Goal: Information Seeking & Learning: Learn about a topic

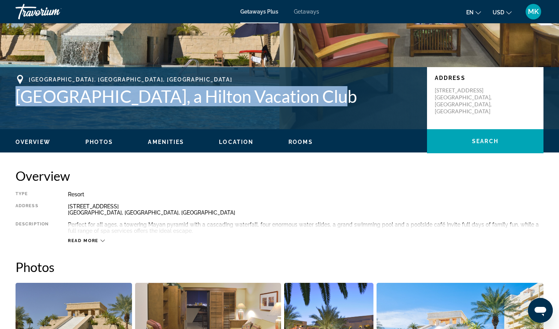
scroll to position [127, 0]
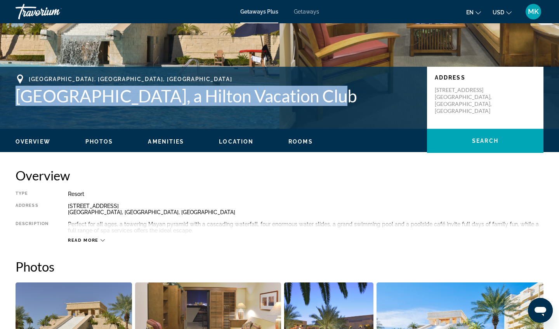
click at [323, 97] on h1 "[GEOGRAPHIC_DATA], a Hilton Vacation Club" at bounding box center [218, 96] width 404 height 20
drag, startPoint x: 322, startPoint y: 94, endPoint x: 22, endPoint y: 90, distance: 300.4
click at [22, 90] on h1 "[GEOGRAPHIC_DATA], a Hilton Vacation Club" at bounding box center [218, 96] width 404 height 20
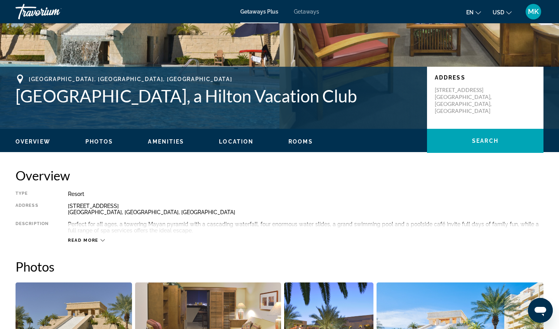
click at [77, 102] on div "[GEOGRAPHIC_DATA], [GEOGRAPHIC_DATA], [GEOGRAPHIC_DATA] [GEOGRAPHIC_DATA], a Hi…" at bounding box center [279, 98] width 559 height 47
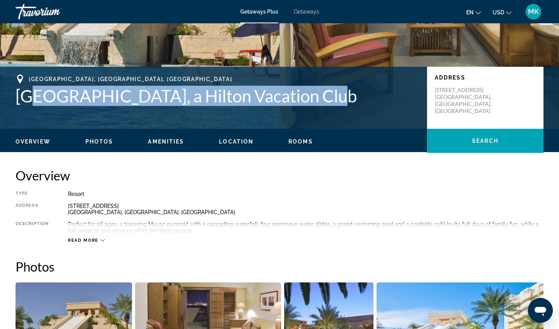
drag, startPoint x: 324, startPoint y: 94, endPoint x: 33, endPoint y: 100, distance: 291.9
click at [33, 100] on h1 "[GEOGRAPHIC_DATA], a Hilton Vacation Club" at bounding box center [218, 96] width 404 height 20
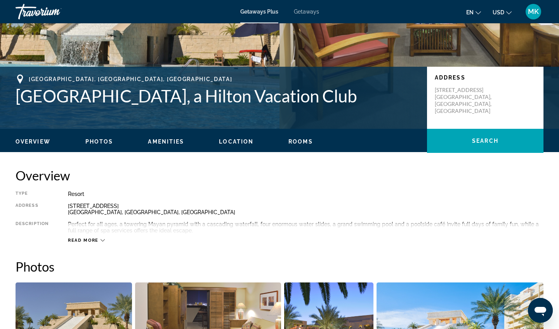
click at [34, 100] on h1 "[GEOGRAPHIC_DATA], a Hilton Vacation Club" at bounding box center [218, 96] width 404 height 20
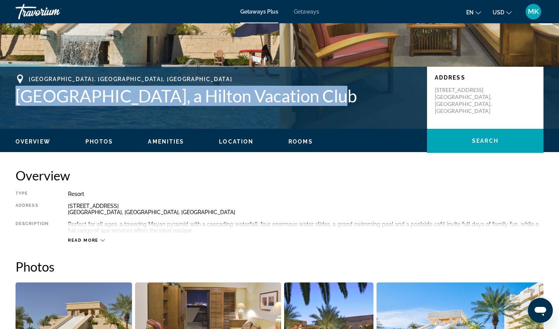
drag, startPoint x: 319, startPoint y: 94, endPoint x: 15, endPoint y: 81, distance: 304.2
click at [15, 81] on div "[GEOGRAPHIC_DATA], [GEOGRAPHIC_DATA], [GEOGRAPHIC_DATA] [GEOGRAPHIC_DATA], a Hi…" at bounding box center [279, 98] width 559 height 47
copy h1 "[GEOGRAPHIC_DATA], a Hilton Vacation Club"
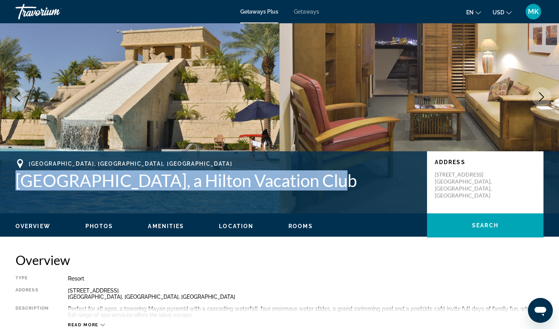
scroll to position [43, 0]
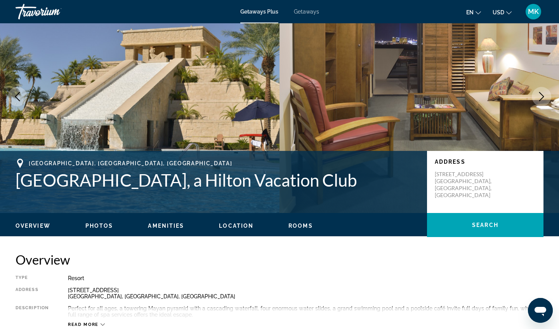
click at [337, 262] on h2 "Overview" at bounding box center [280, 260] width 528 height 16
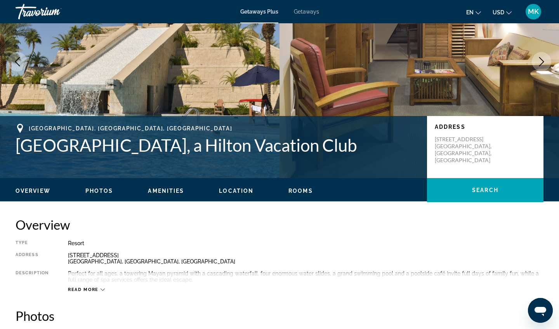
scroll to position [134, 0]
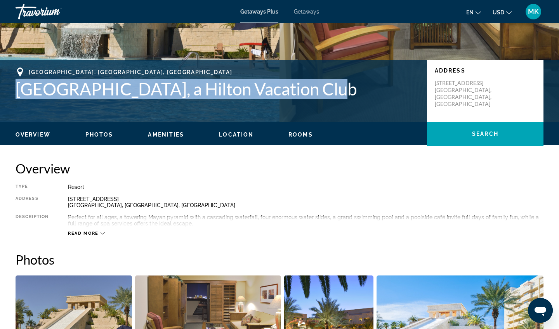
drag, startPoint x: 322, startPoint y: 87, endPoint x: 0, endPoint y: 80, distance: 321.8
click at [0, 80] on div "[GEOGRAPHIC_DATA], [GEOGRAPHIC_DATA], [GEOGRAPHIC_DATA] [GEOGRAPHIC_DATA], a Hi…" at bounding box center [279, 91] width 559 height 47
copy h1 "[GEOGRAPHIC_DATA], a Hilton Vacation Club"
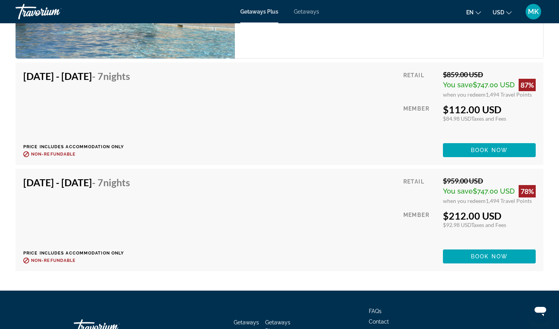
scroll to position [2083, 0]
